Goal: Check status: Check status

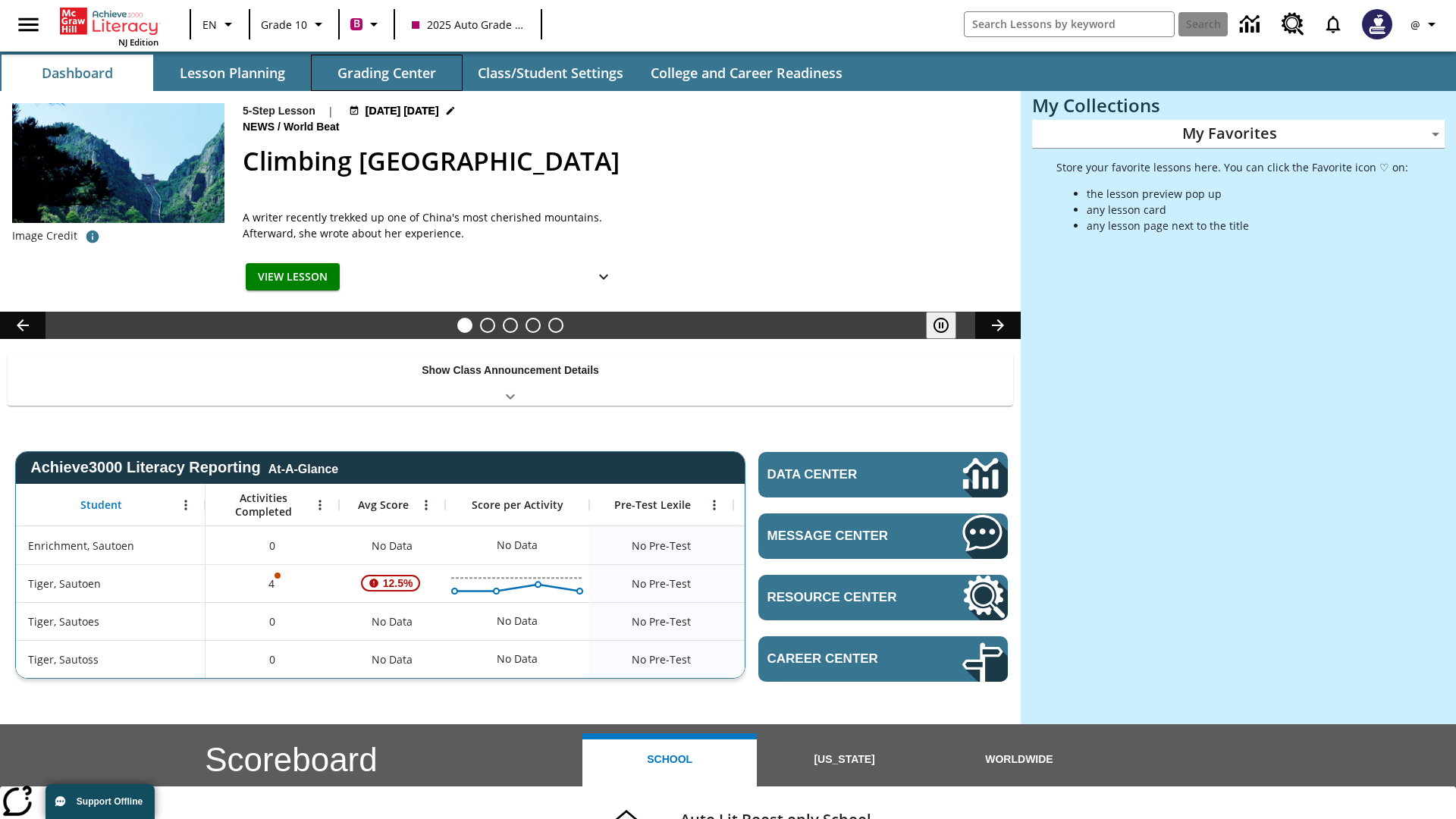
click at [386, 73] on button "Grading Center" at bounding box center [386, 73] width 151 height 37
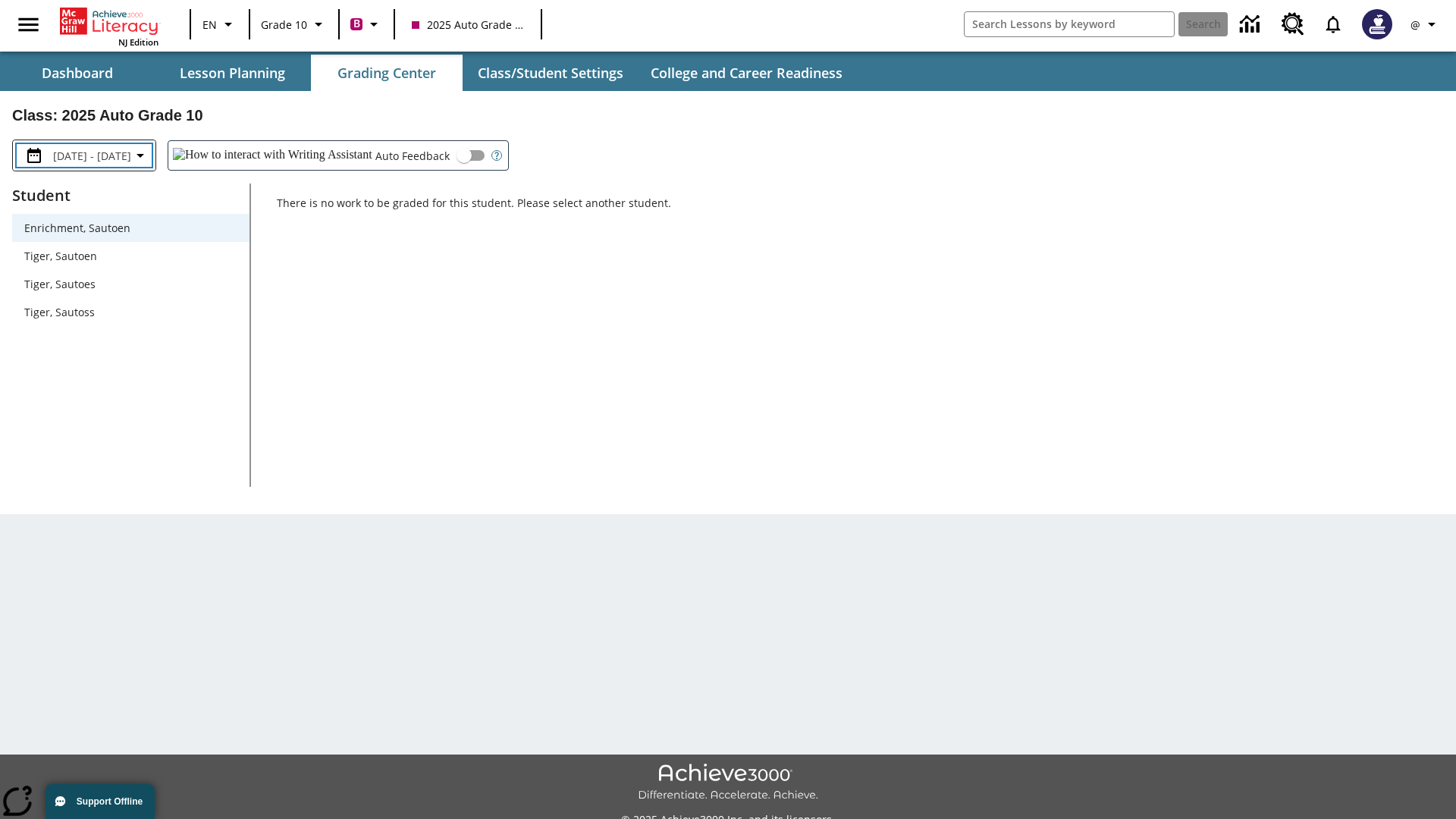
click at [111, 155] on span "[DATE] - [DATE]" at bounding box center [92, 155] width 78 height 16
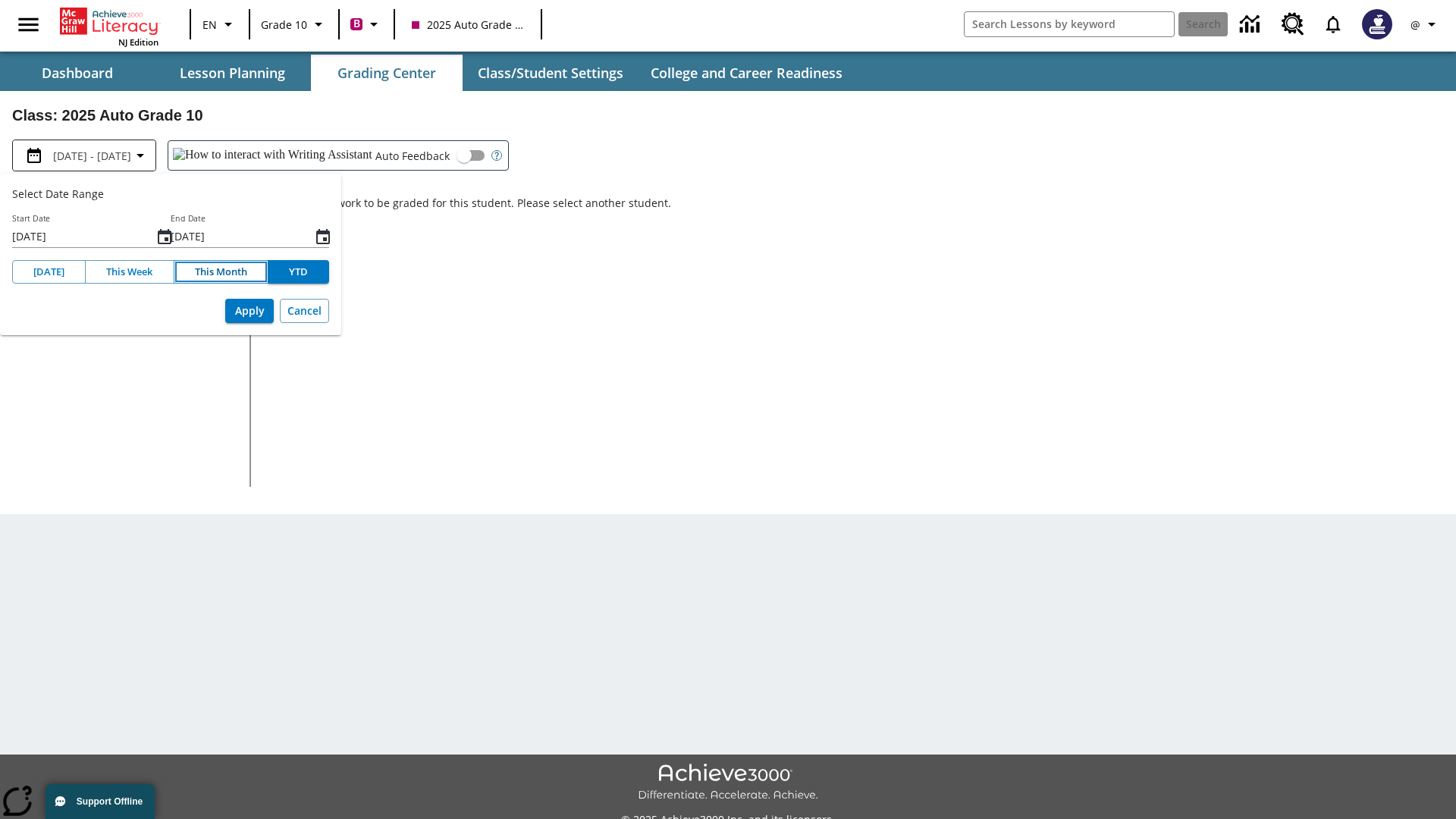
click at [220, 272] on button "This Month" at bounding box center [221, 272] width 94 height 23
type input "[DATE]"
click at [250, 311] on button "Apply" at bounding box center [250, 311] width 48 height 25
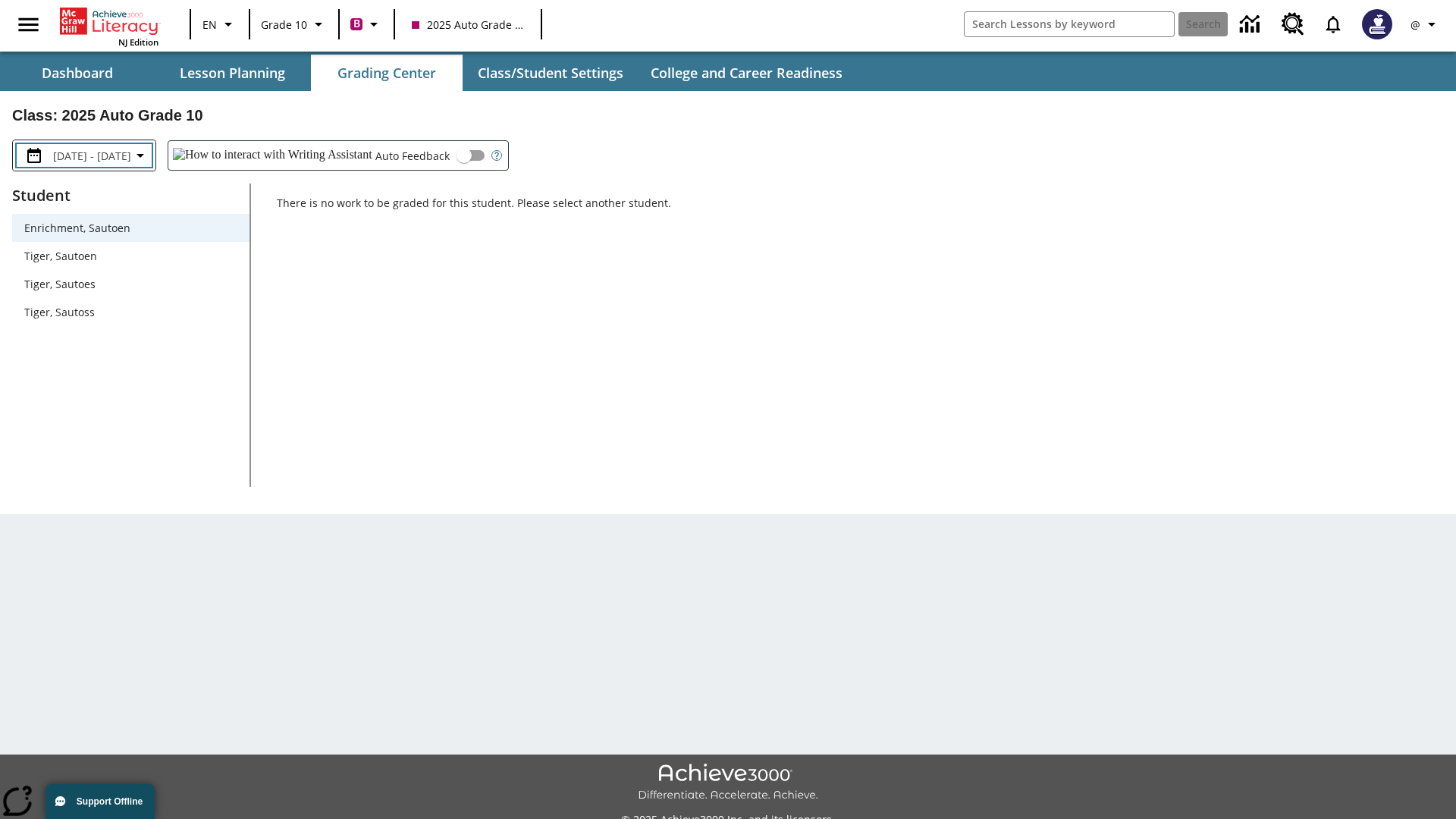
click at [114, 155] on span "[DATE] - [DATE]" at bounding box center [92, 155] width 78 height 16
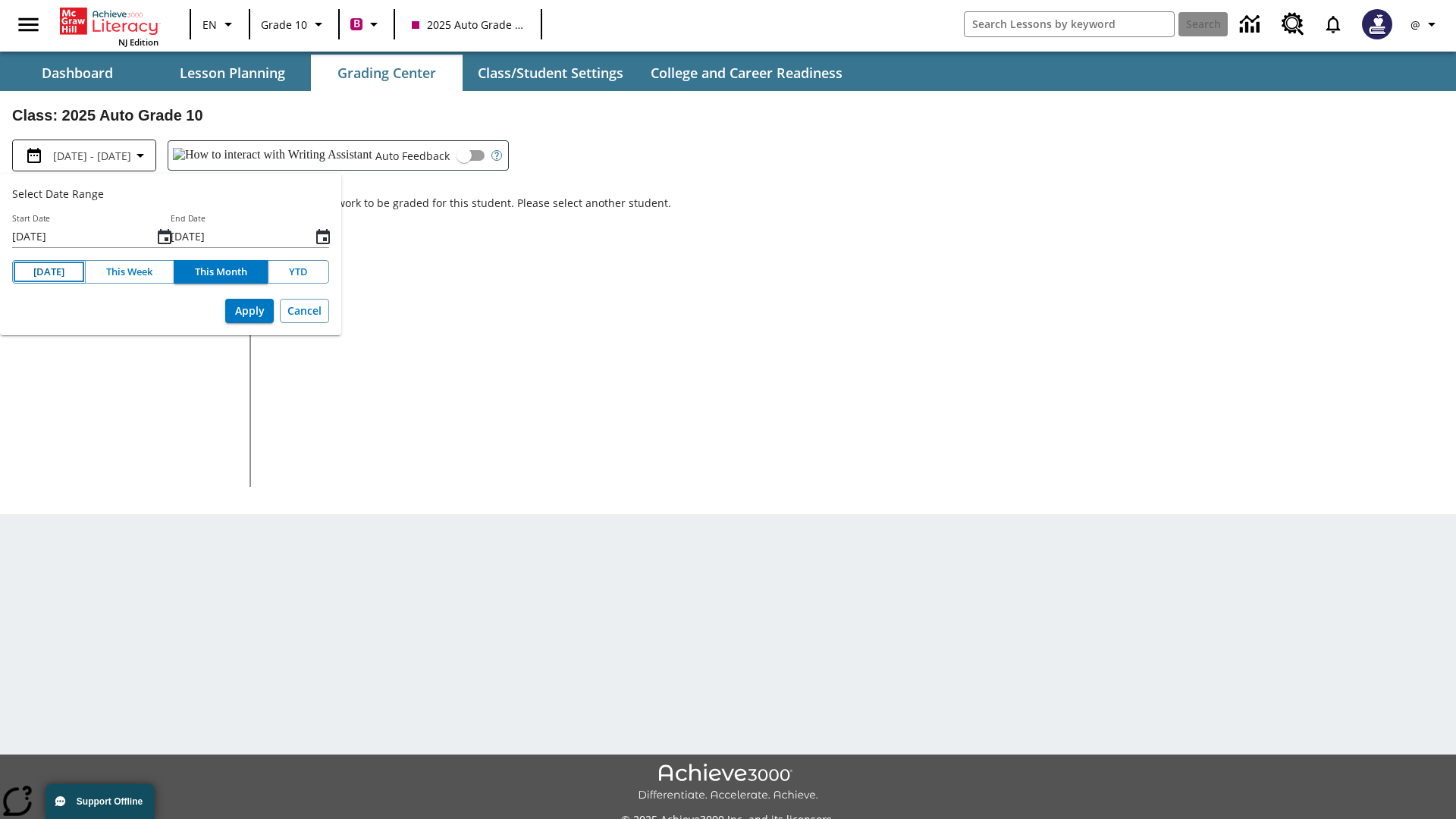
click at [48, 272] on button "[DATE]" at bounding box center [49, 272] width 73 height 23
